Goal: Task Accomplishment & Management: Use online tool/utility

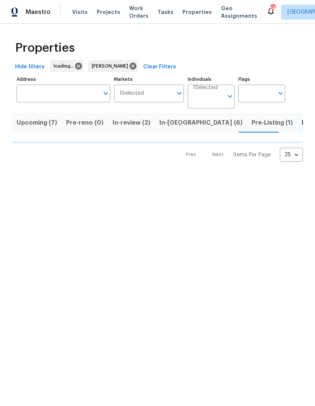
click at [173, 117] on button "In-reno (6)" at bounding box center [201, 123] width 92 height 20
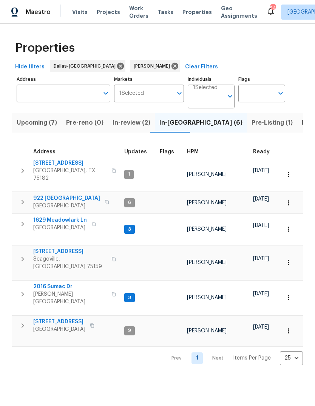
click at [51, 195] on span "922 Laguna Dr" at bounding box center [66, 199] width 67 height 8
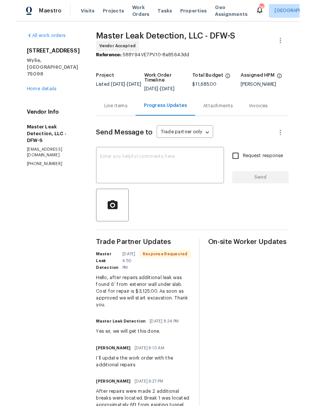
scroll to position [28, 0]
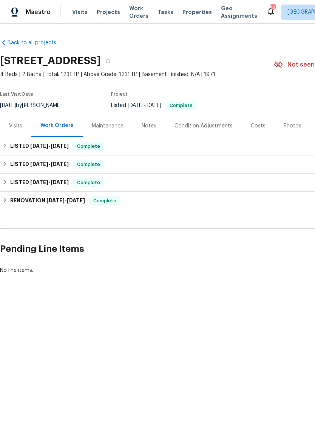
click at [290, 125] on div "Photos" at bounding box center [293, 126] width 18 height 8
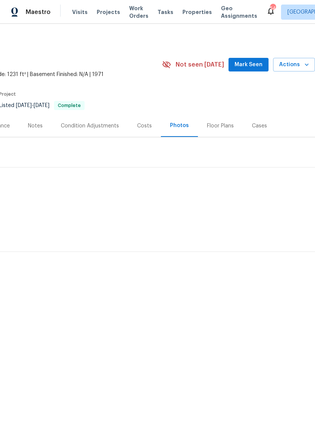
scroll to position [0, 112]
click at [300, 62] on span "Actions" at bounding box center [294, 64] width 30 height 9
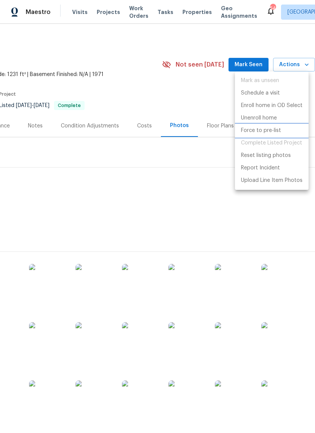
click at [274, 131] on p "Force to pre-list" at bounding box center [261, 131] width 40 height 8
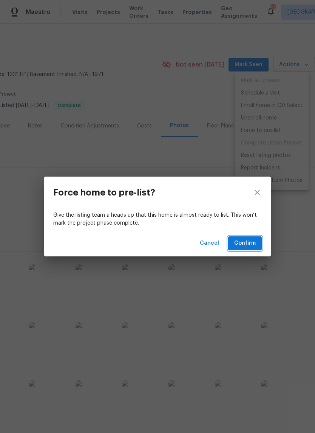
click at [253, 243] on span "Confirm" at bounding box center [245, 243] width 22 height 9
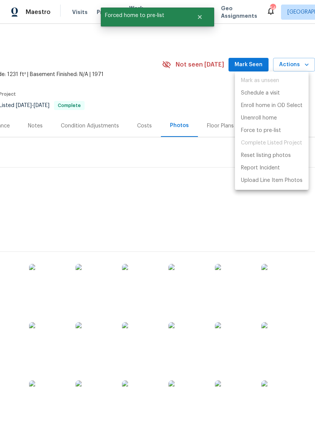
click at [232, 226] on div at bounding box center [157, 216] width 315 height 433
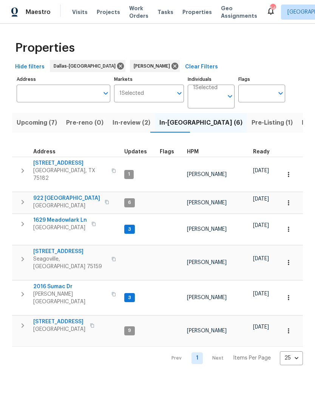
click at [288, 199] on icon "button" at bounding box center [289, 203] width 8 height 8
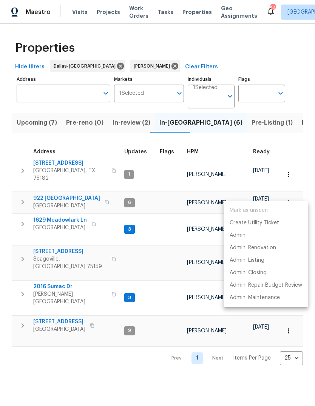
click at [59, 184] on div at bounding box center [157, 203] width 315 height 406
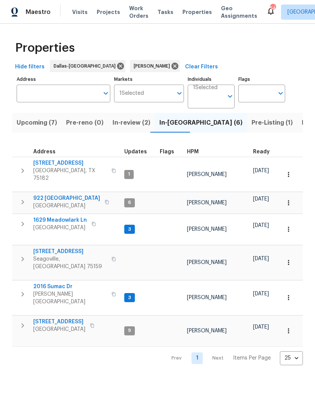
click at [53, 195] on span "922 Laguna Dr" at bounding box center [66, 199] width 67 height 8
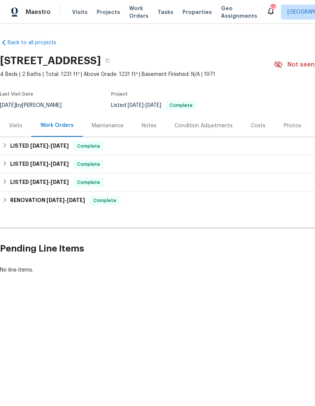
click at [15, 125] on div "Visits" at bounding box center [15, 126] width 13 height 8
